Goal: Task Accomplishment & Management: Manage account settings

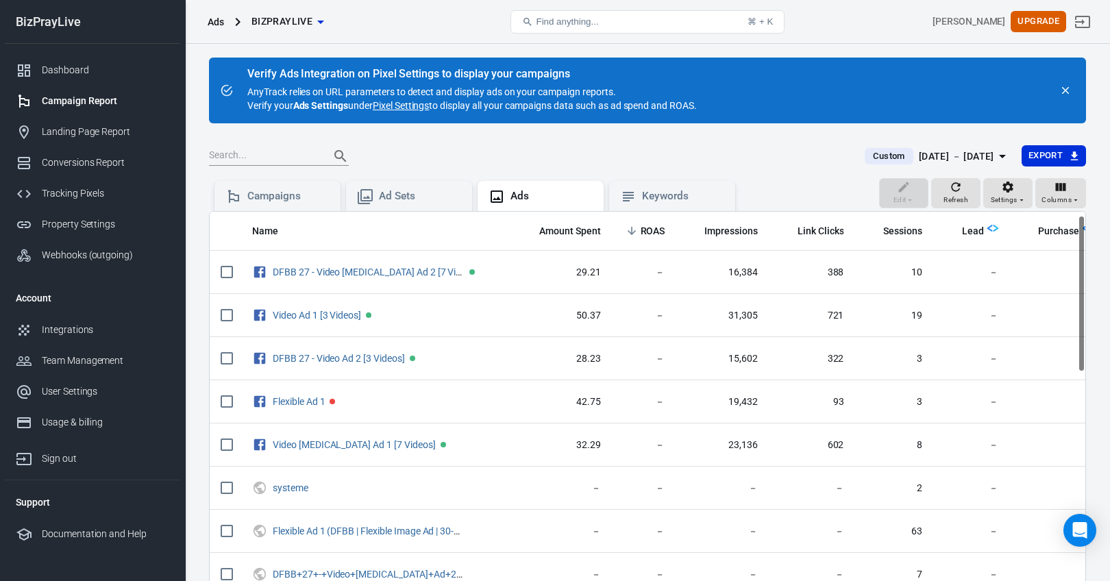
scroll to position [10, 0]
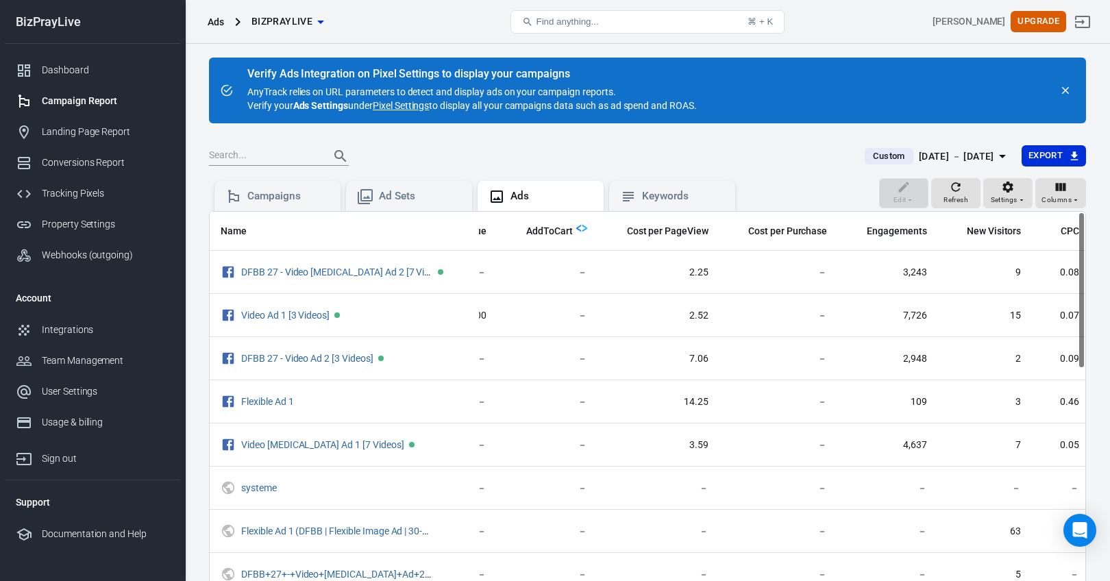
scroll to position [0, 944]
click at [1021, 191] on div "Settings" at bounding box center [1008, 193] width 35 height 26
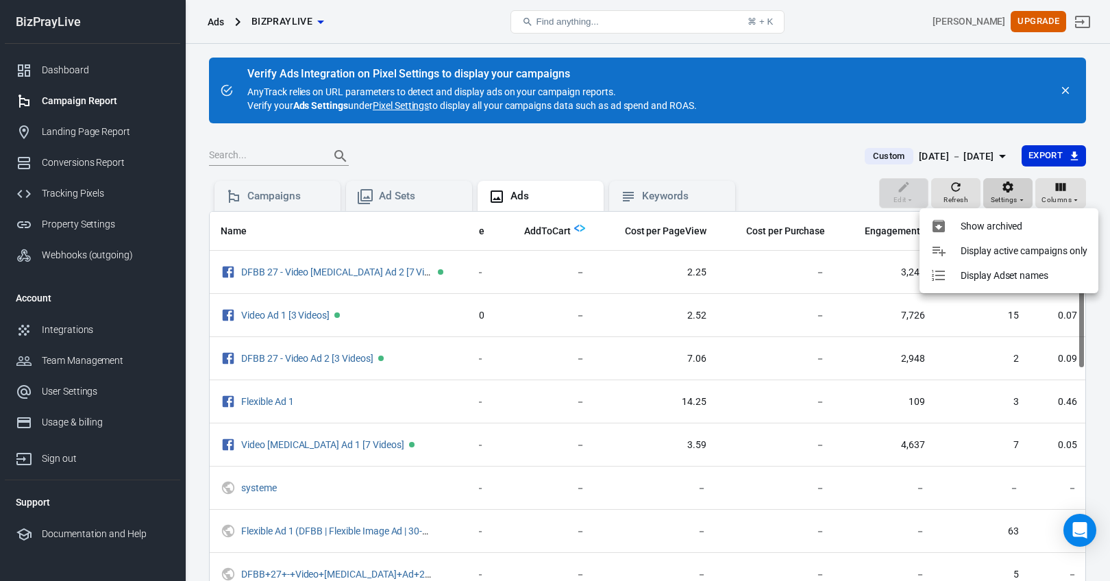
click at [1021, 191] on div at bounding box center [555, 290] width 1110 height 581
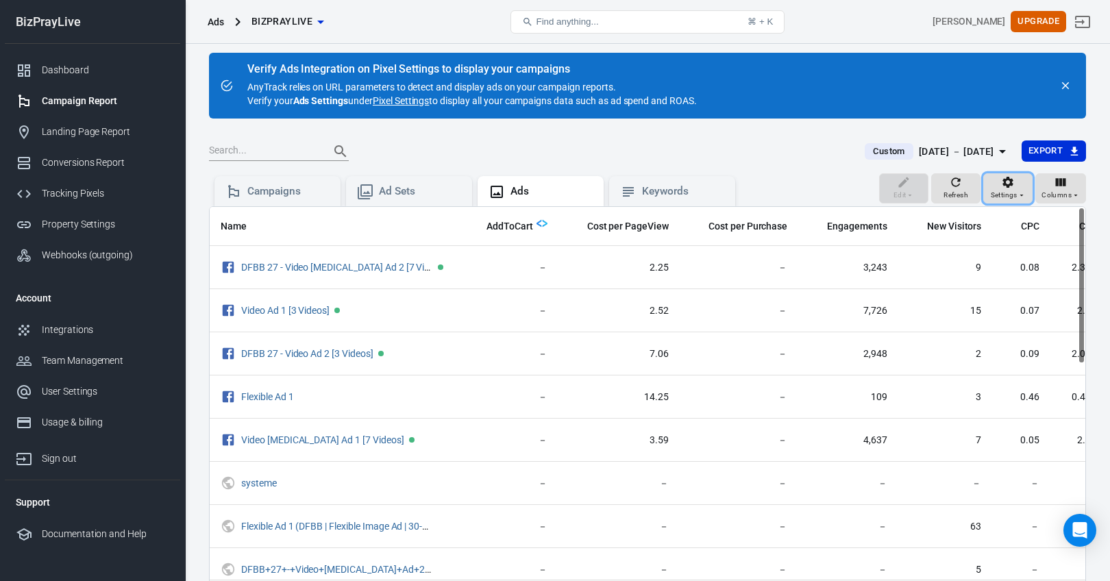
scroll to position [0, 0]
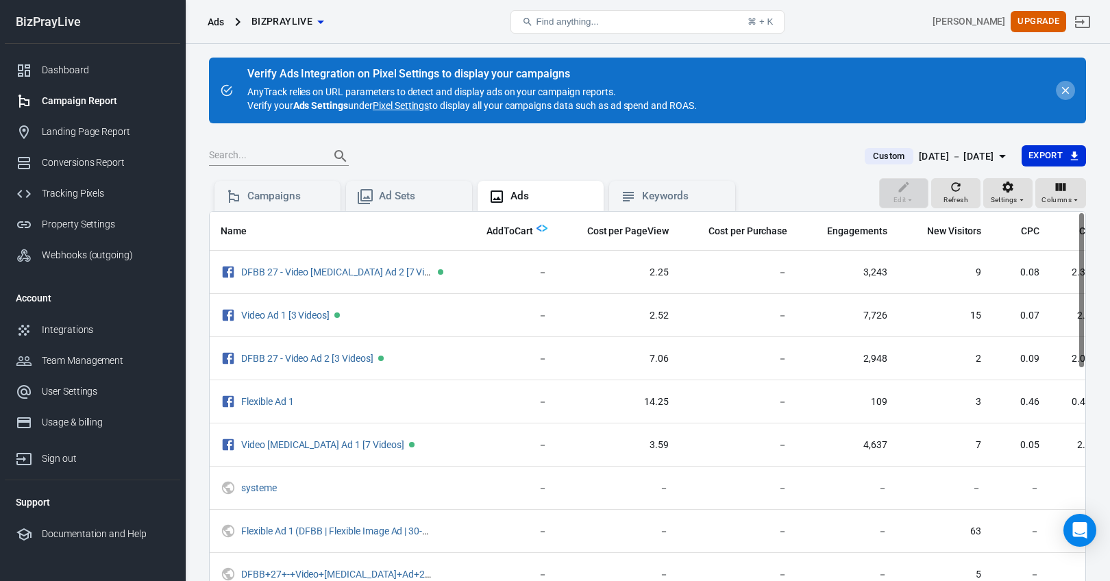
click at [1066, 96] on icon "close" at bounding box center [1065, 90] width 12 height 12
click at [1066, 93] on icon "close" at bounding box center [1065, 90] width 12 height 12
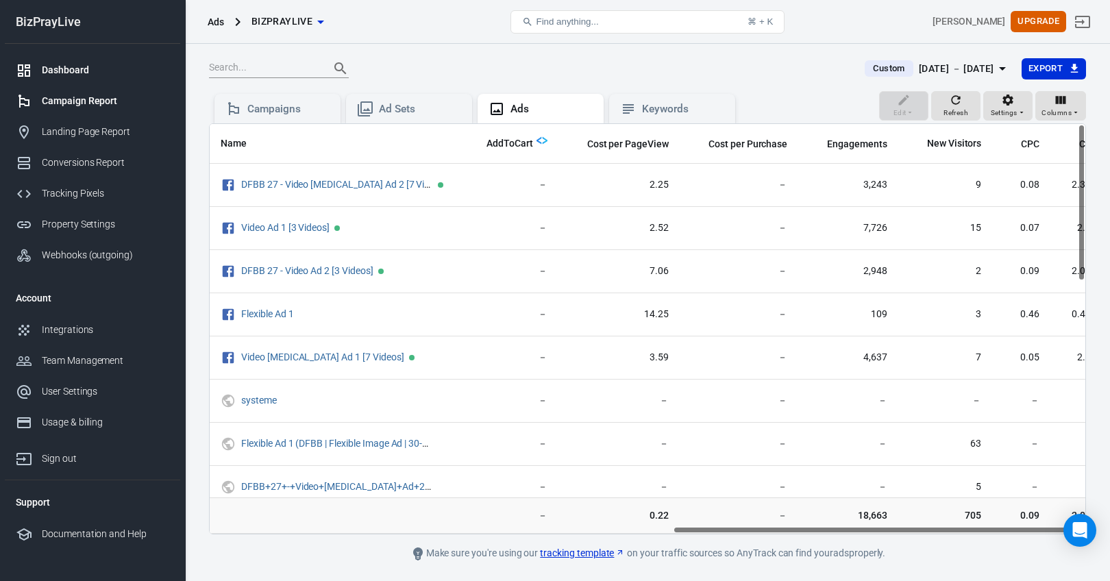
click at [67, 72] on div "Dashboard" at bounding box center [105, 70] width 127 height 14
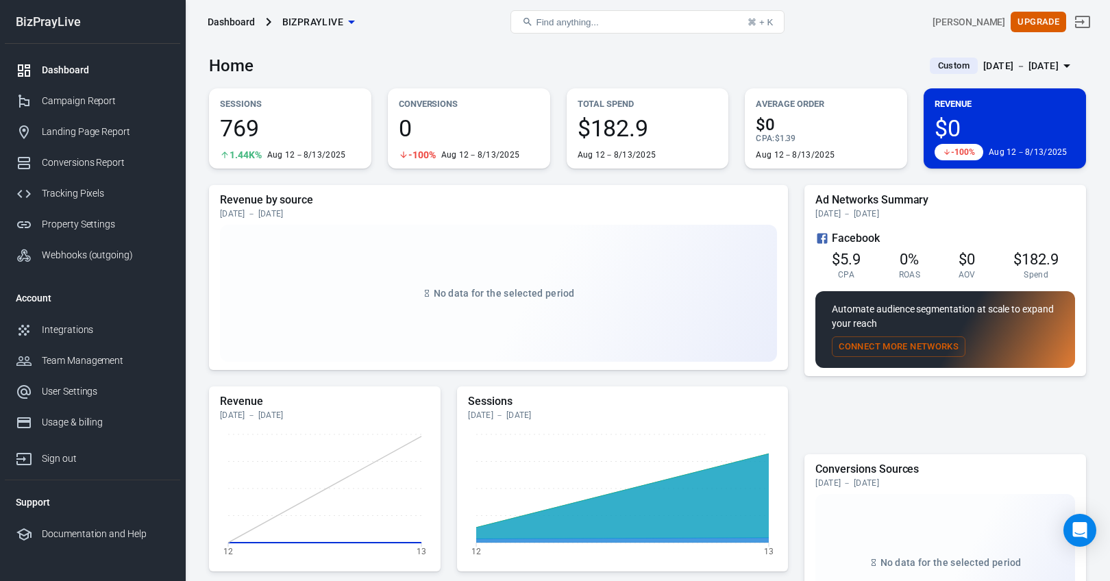
click at [914, 348] on button "Connect More Networks" at bounding box center [899, 346] width 134 height 21
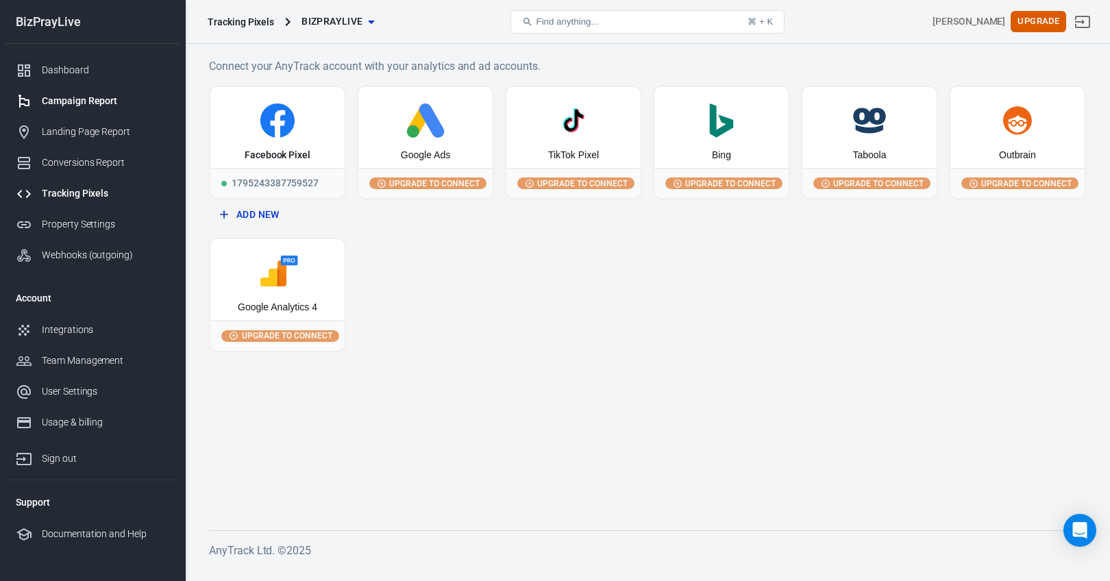
click at [76, 99] on div "Campaign Report" at bounding box center [105, 101] width 127 height 14
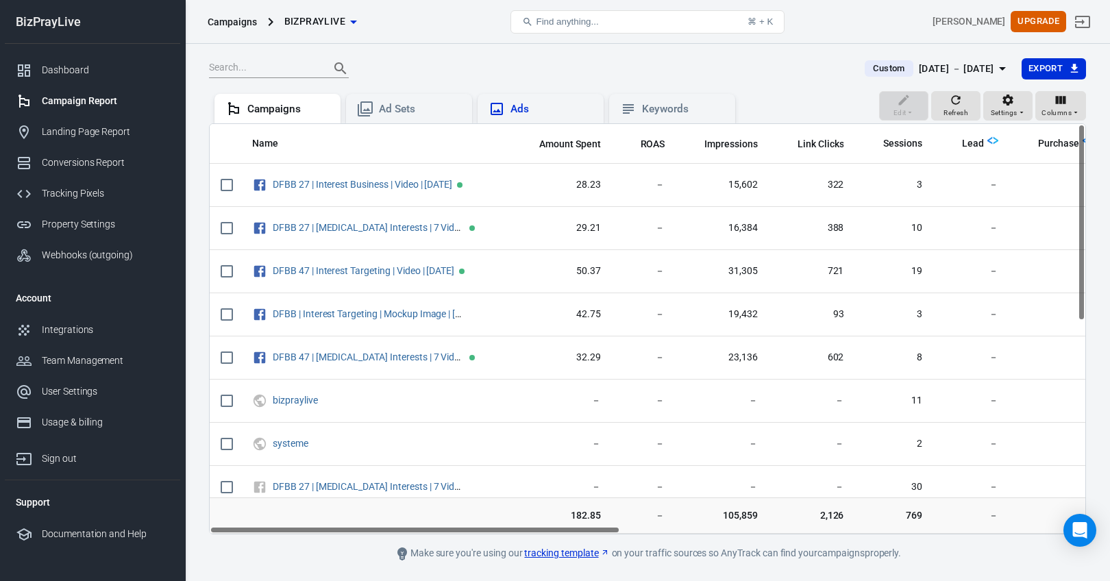
click at [539, 99] on div "Ads" at bounding box center [541, 109] width 126 height 30
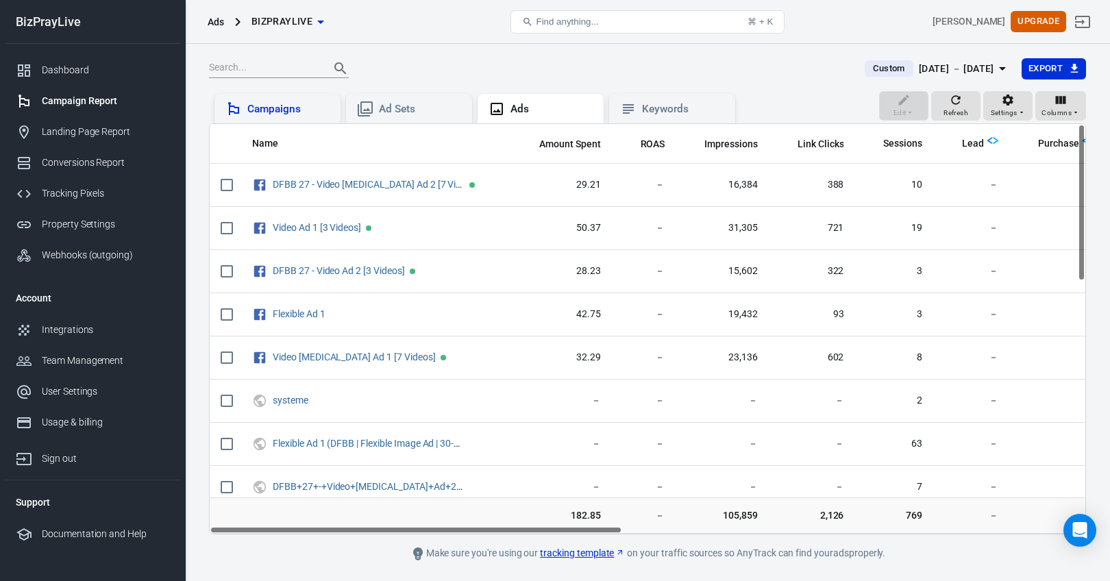
click at [271, 105] on div "Campaigns" at bounding box center [288, 109] width 82 height 14
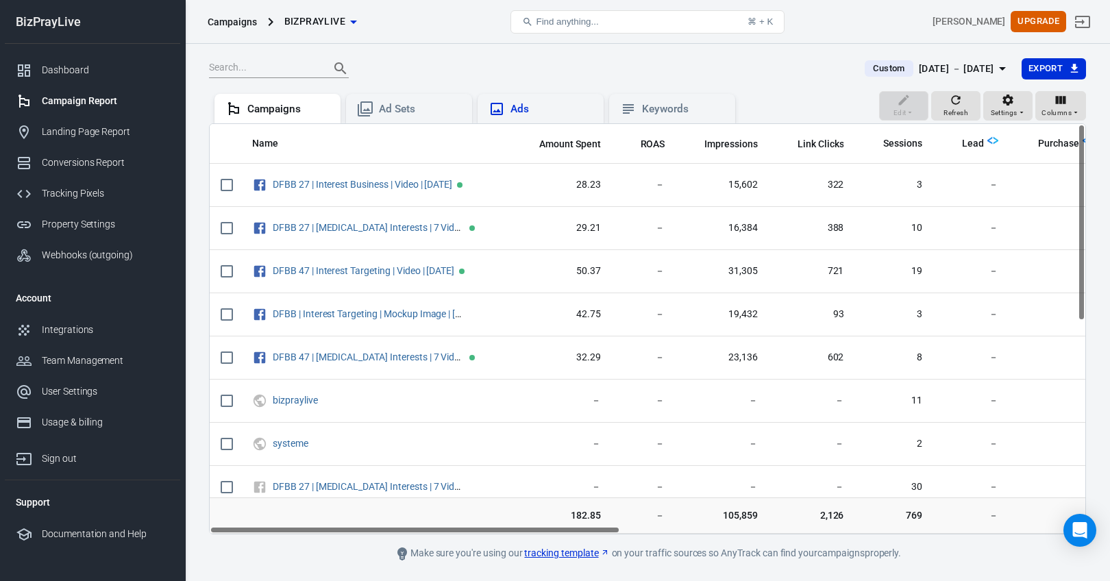
click at [543, 101] on div "Ads" at bounding box center [541, 109] width 104 height 16
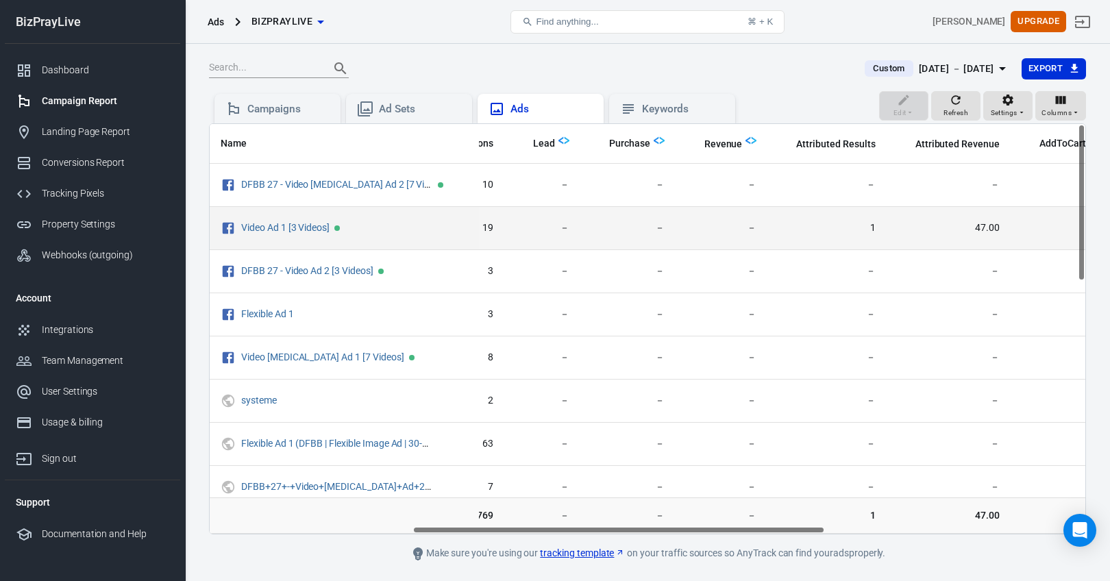
scroll to position [0, 438]
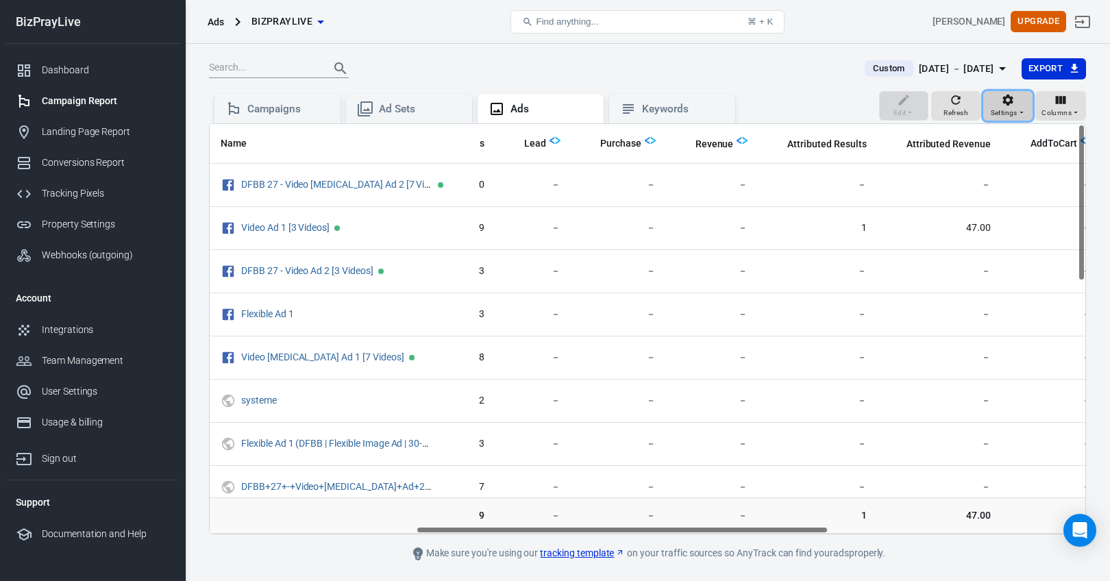
click at [1015, 110] on span "Settings" at bounding box center [1004, 113] width 27 height 12
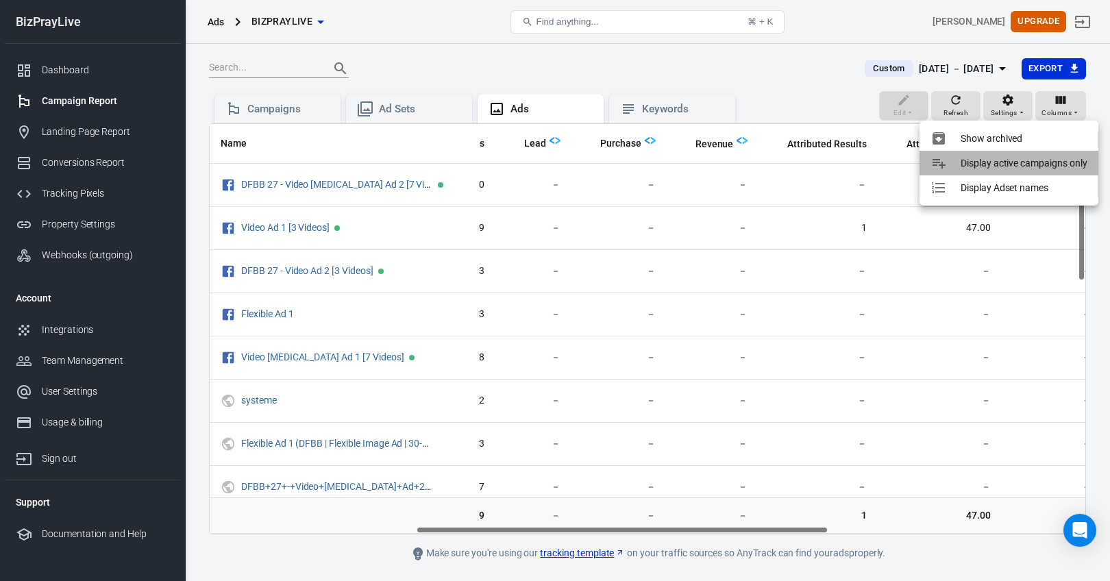
click at [1004, 157] on p "Display active campaigns only" at bounding box center [1024, 163] width 127 height 14
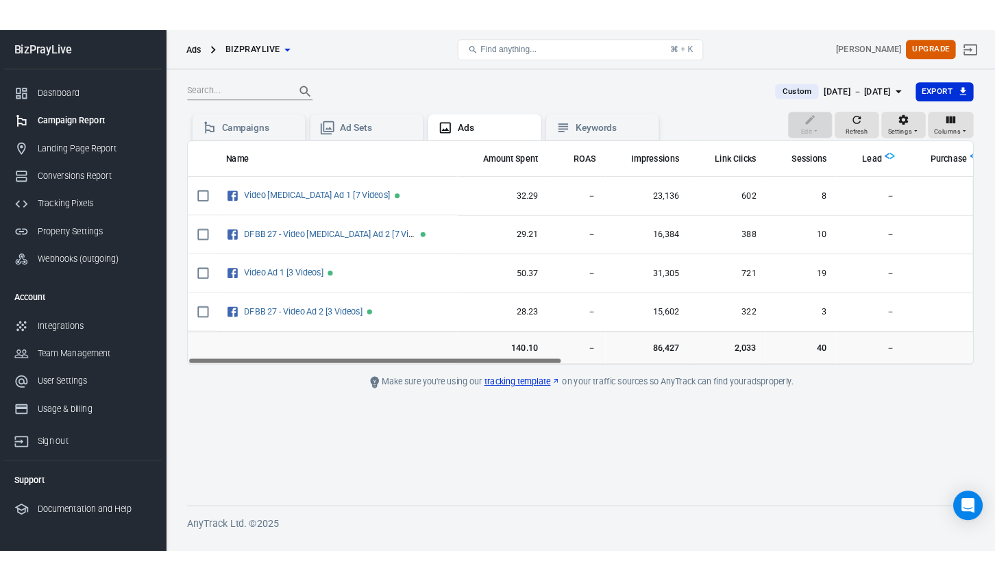
scroll to position [0, 1]
